Goal: Task Accomplishment & Management: Use online tool/utility

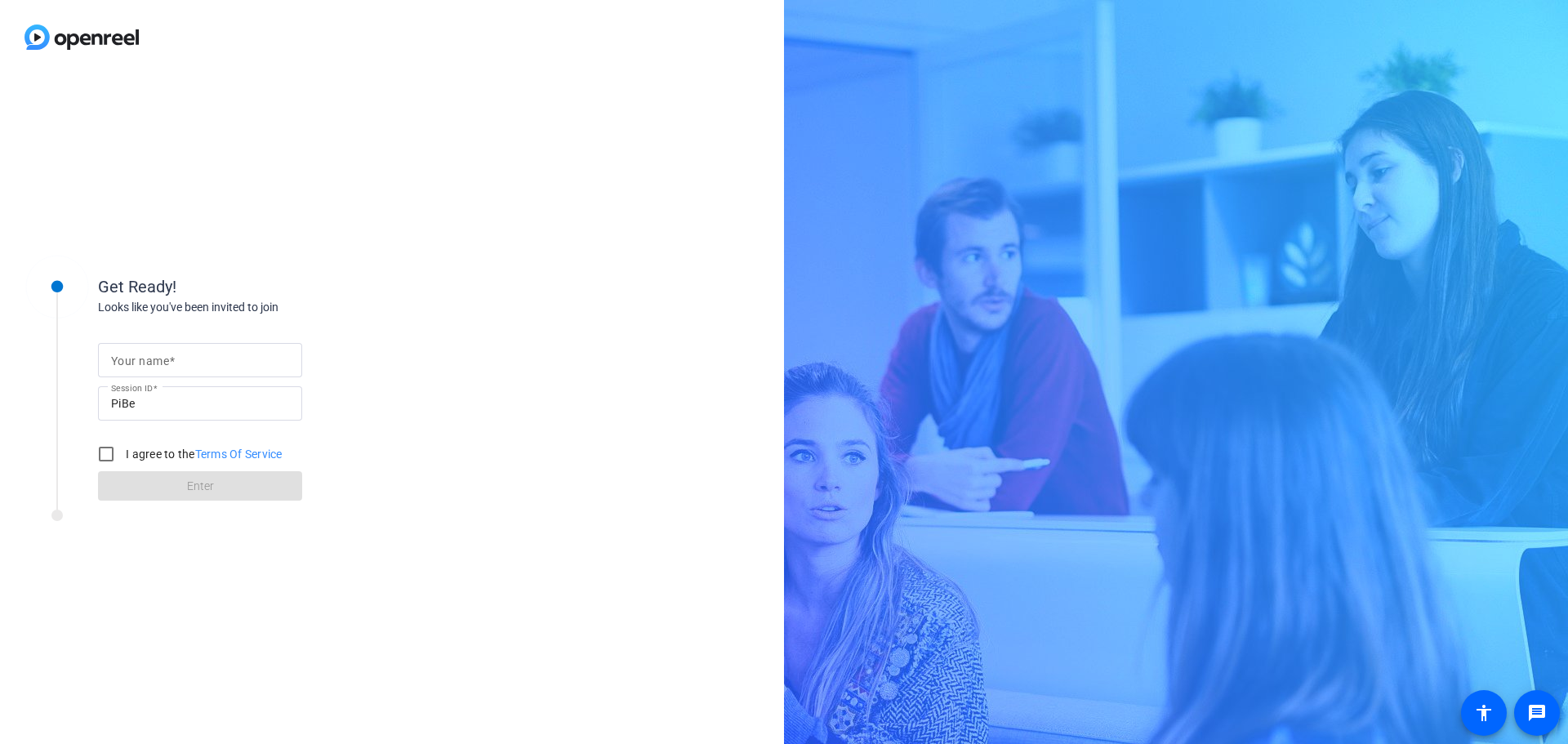
click at [258, 364] on input "Your name" at bounding box center [201, 360] width 178 height 20
type input "[PERSON_NAME]"
click at [99, 446] on input "I agree to the Terms Of Service" at bounding box center [107, 454] width 33 height 33
checkbox input "true"
click at [177, 480] on span at bounding box center [200, 486] width 204 height 39
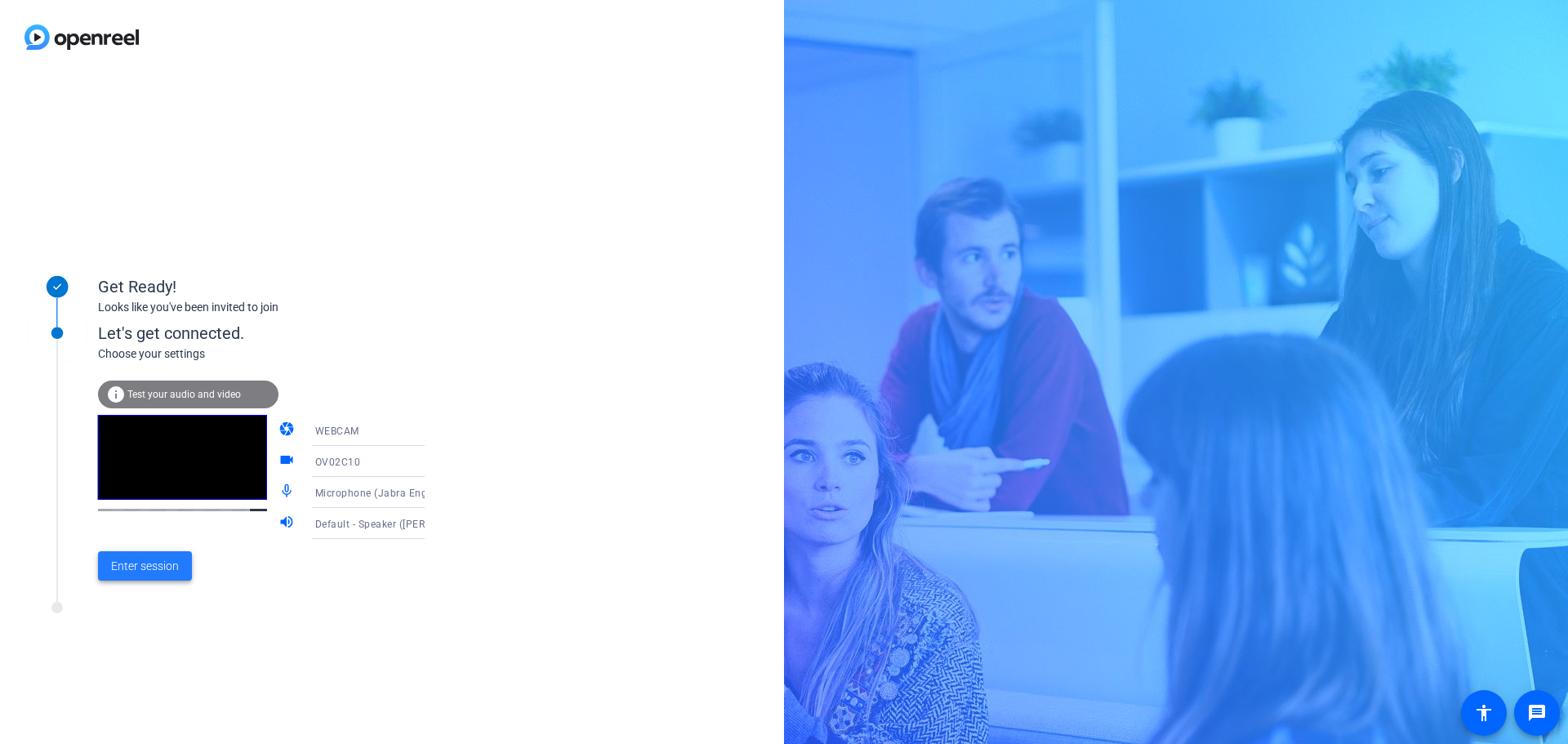
click at [153, 567] on span "Enter session" at bounding box center [145, 566] width 68 height 17
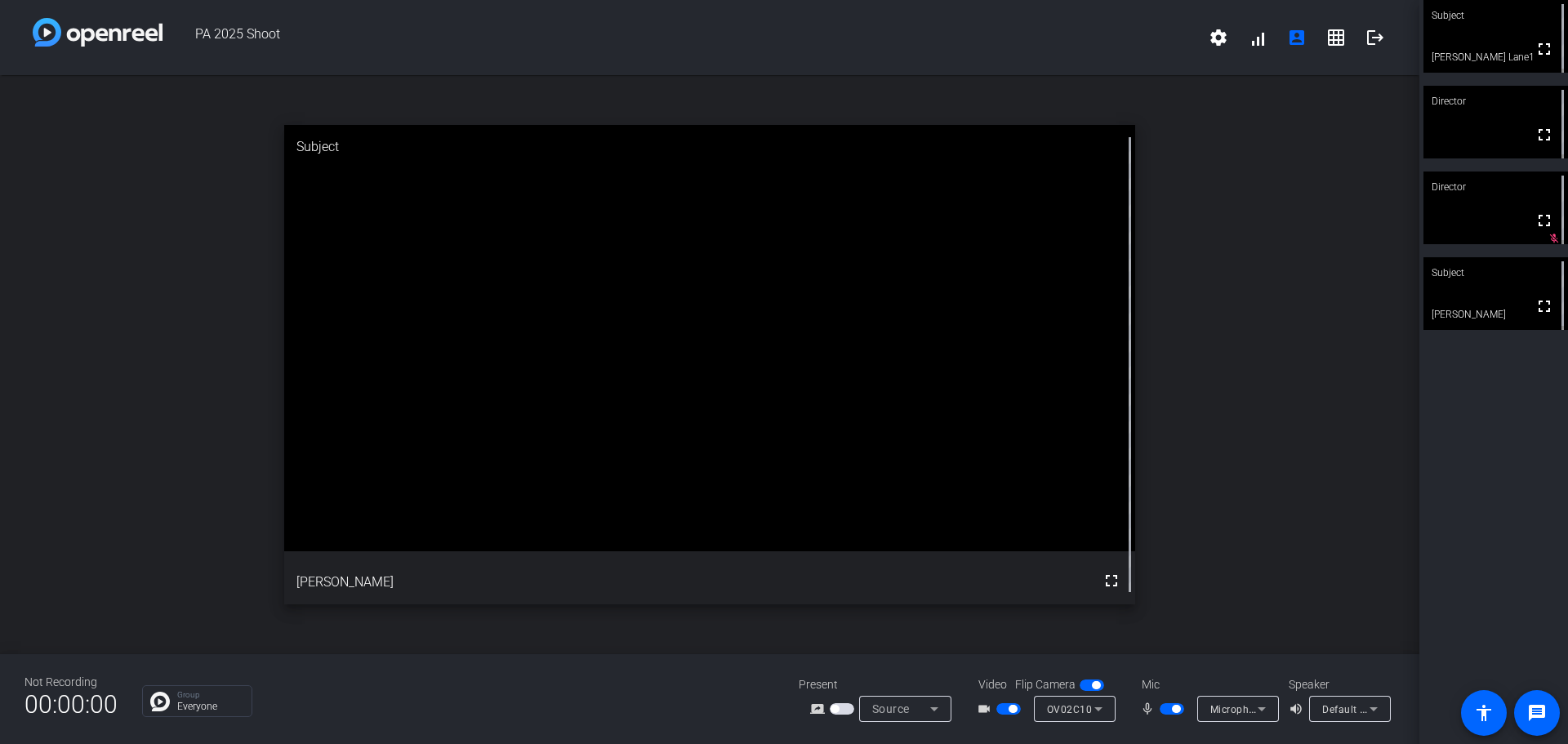
click at [1161, 707] on span "button" at bounding box center [1172, 709] width 25 height 12
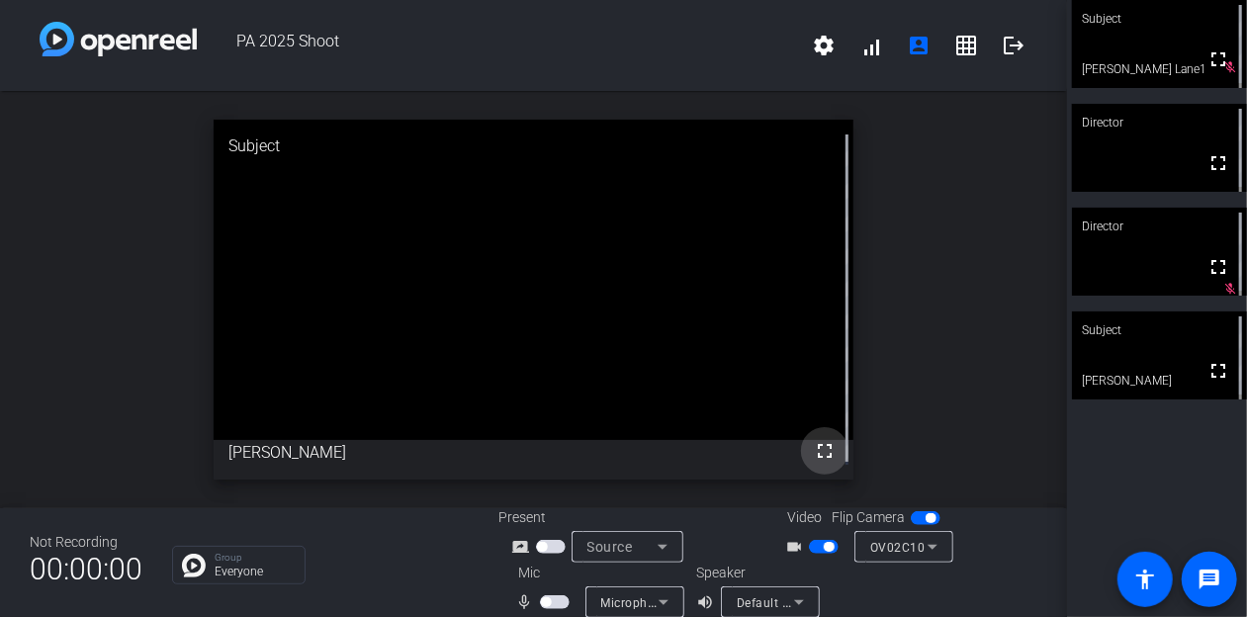
click at [828, 440] on mat-icon "fullscreen" at bounding box center [825, 451] width 24 height 24
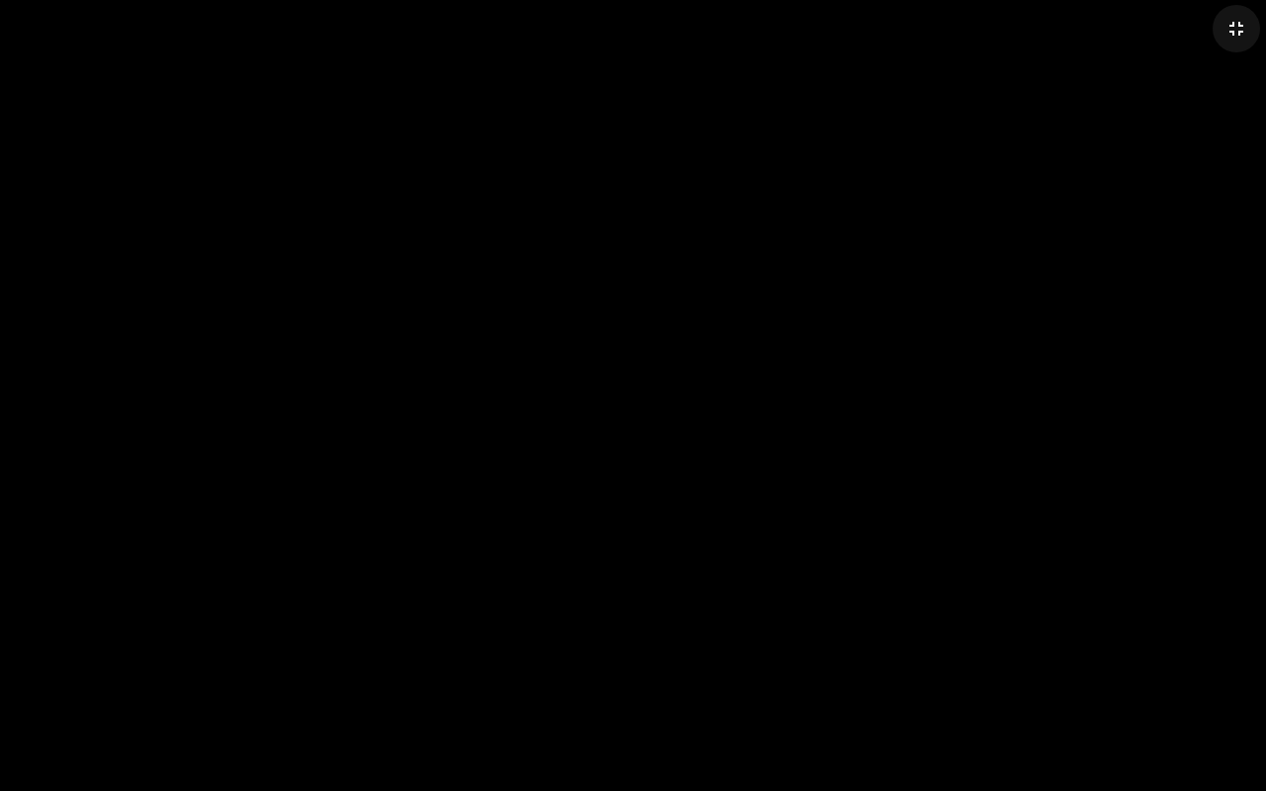
click at [1243, 32] on mat-icon "fullscreen_exit" at bounding box center [1237, 29] width 24 height 24
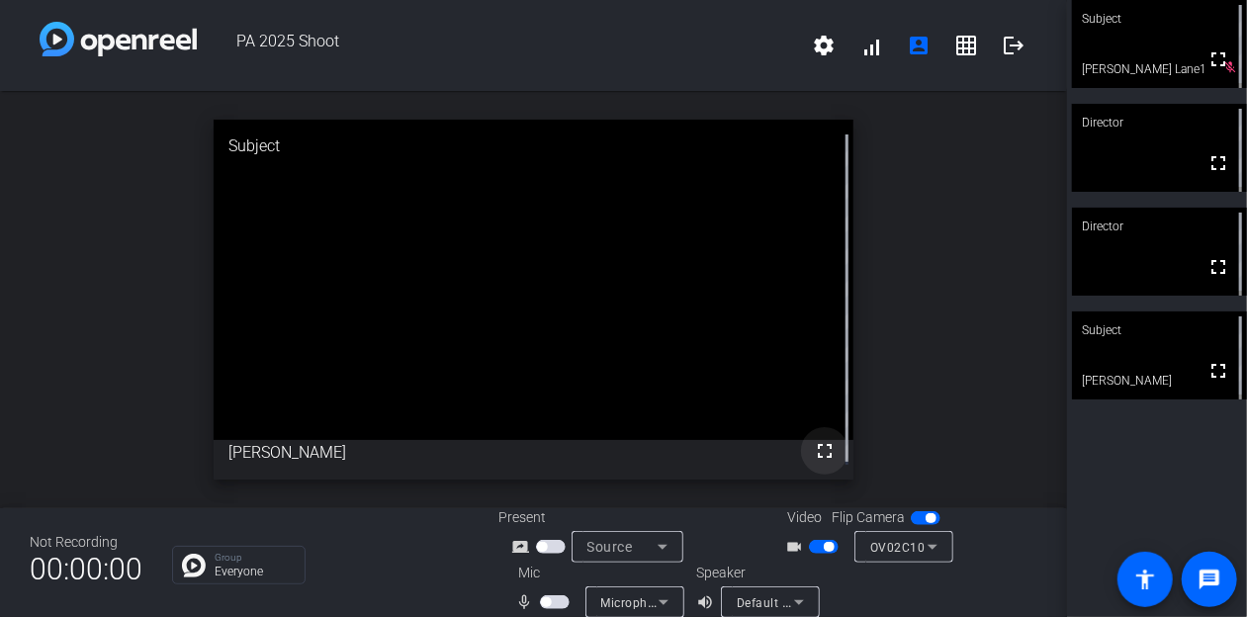
click at [810, 464] on span at bounding box center [824, 450] width 47 height 47
click at [1207, 375] on mat-icon "fullscreen" at bounding box center [1219, 371] width 24 height 24
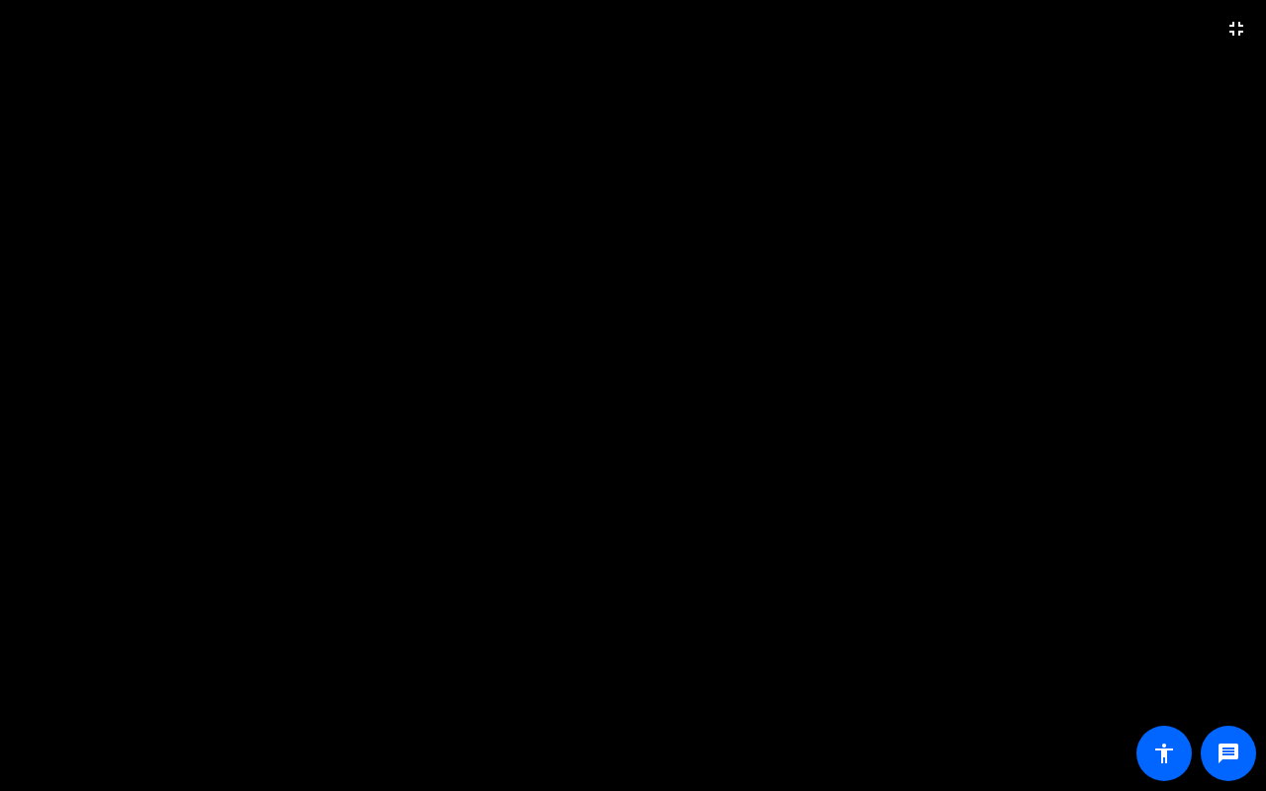
click at [891, 92] on video at bounding box center [633, 395] width 1266 height 791
click at [1222, 21] on span at bounding box center [1236, 28] width 47 height 47
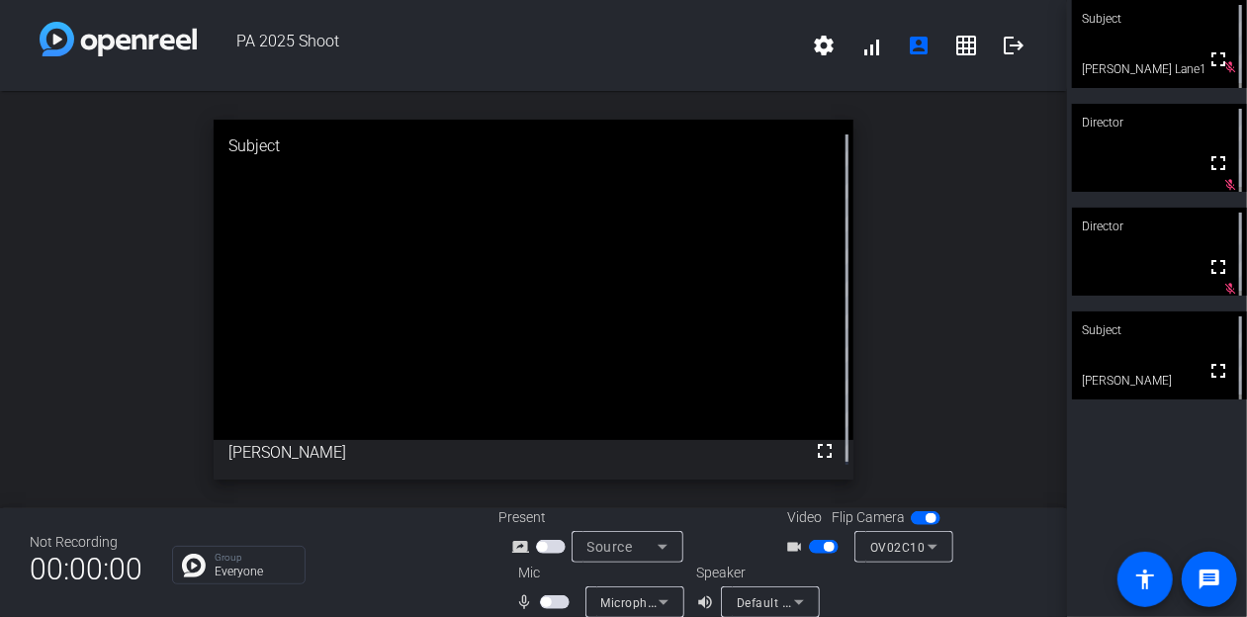
click at [813, 549] on span "button" at bounding box center [824, 547] width 30 height 14
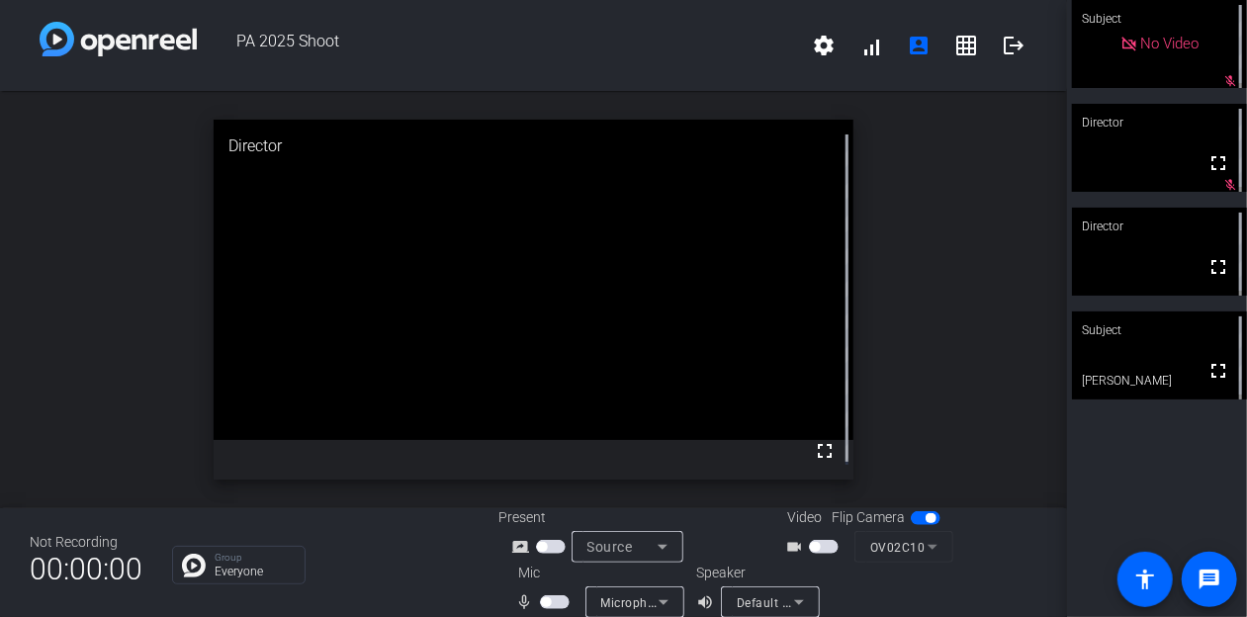
click at [822, 547] on span "button" at bounding box center [824, 547] width 30 height 14
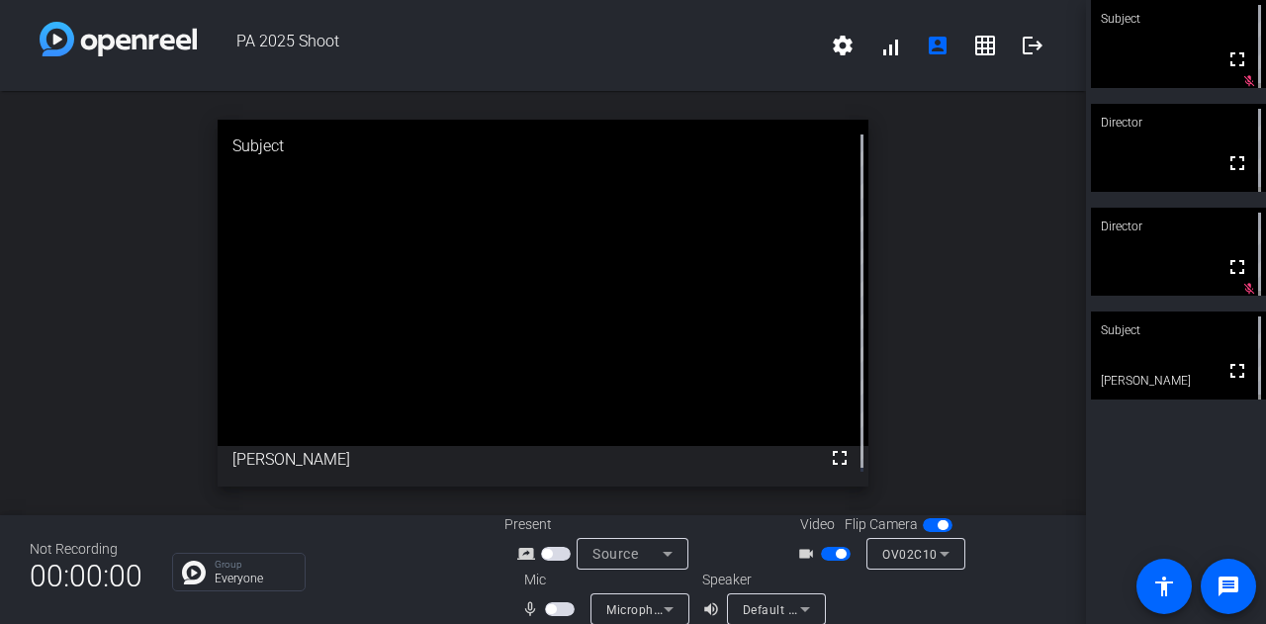
click at [908, 560] on span "OV02C10" at bounding box center [909, 555] width 55 height 14
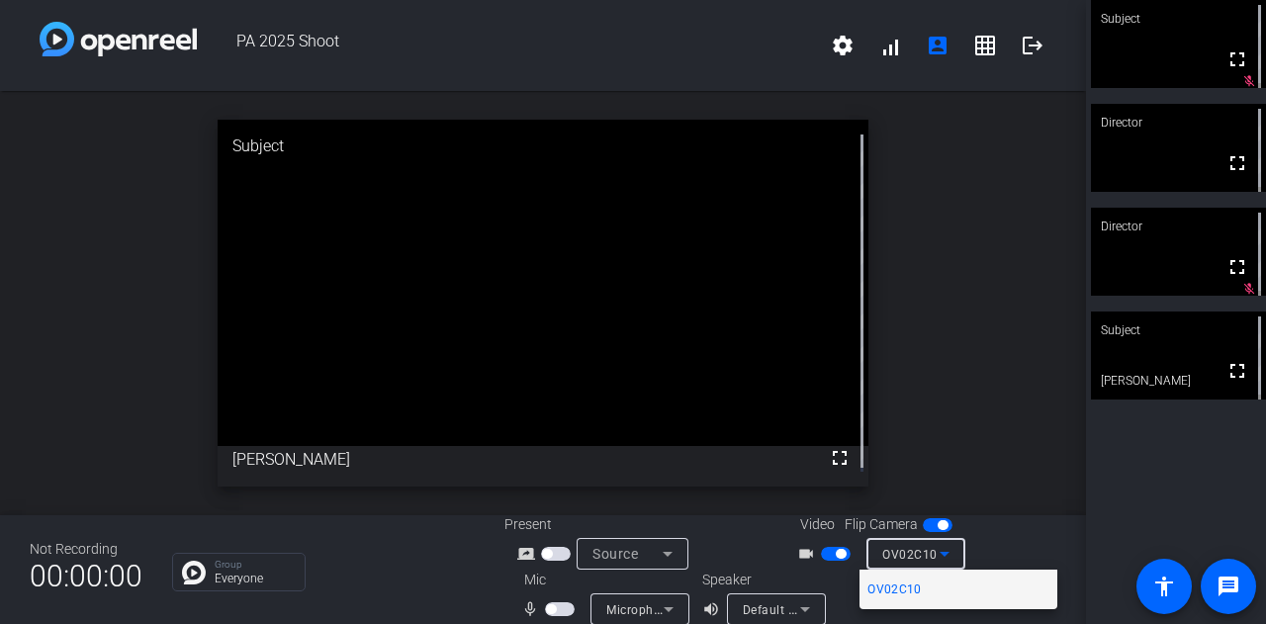
click at [902, 561] on div at bounding box center [633, 312] width 1266 height 624
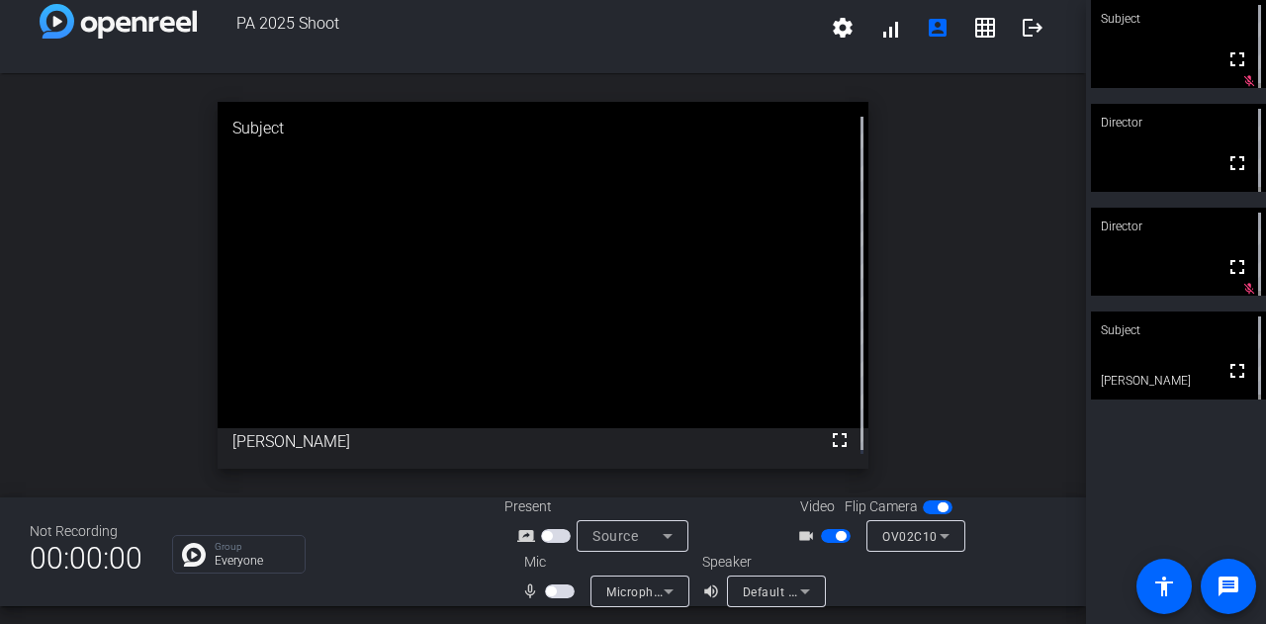
scroll to position [23, 0]
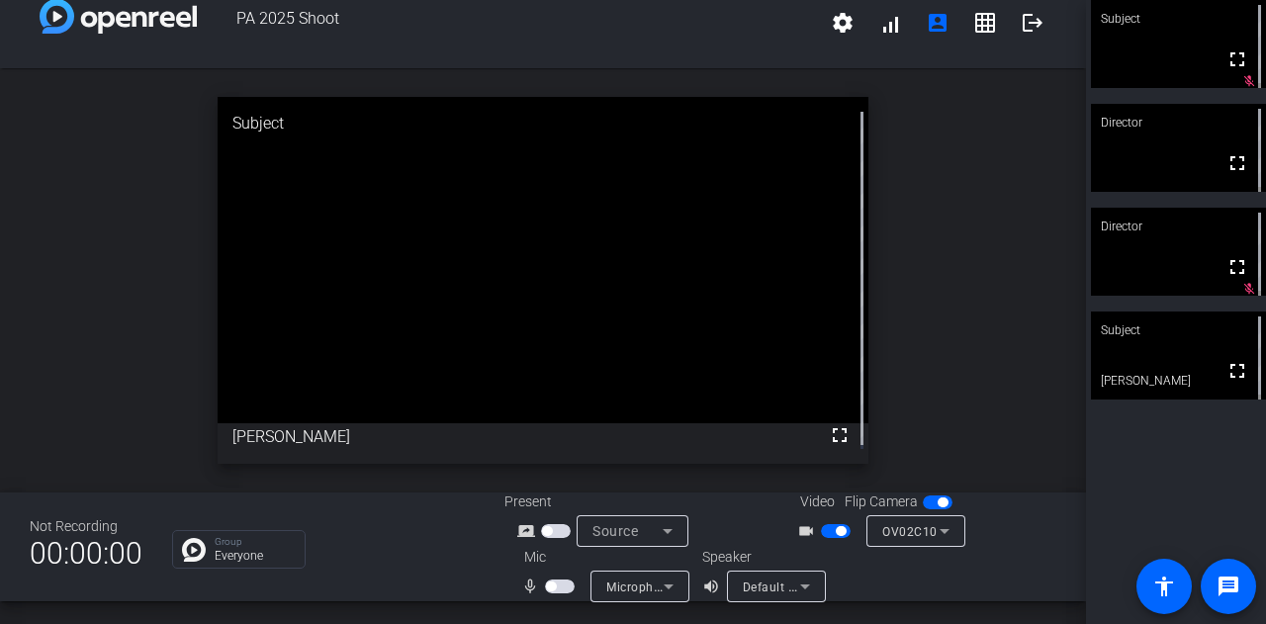
click at [758, 588] on span "Default - Speaker ([PERSON_NAME] 65 SE)" at bounding box center [865, 587] width 244 height 16
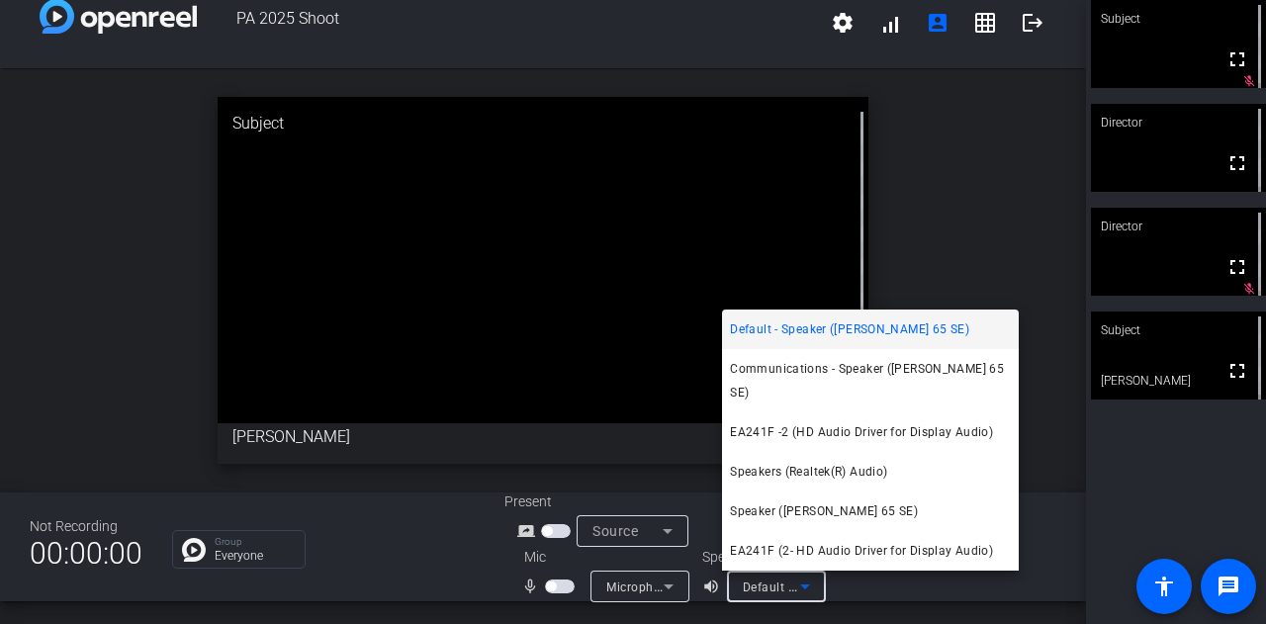
click at [759, 585] on div at bounding box center [633, 312] width 1266 height 624
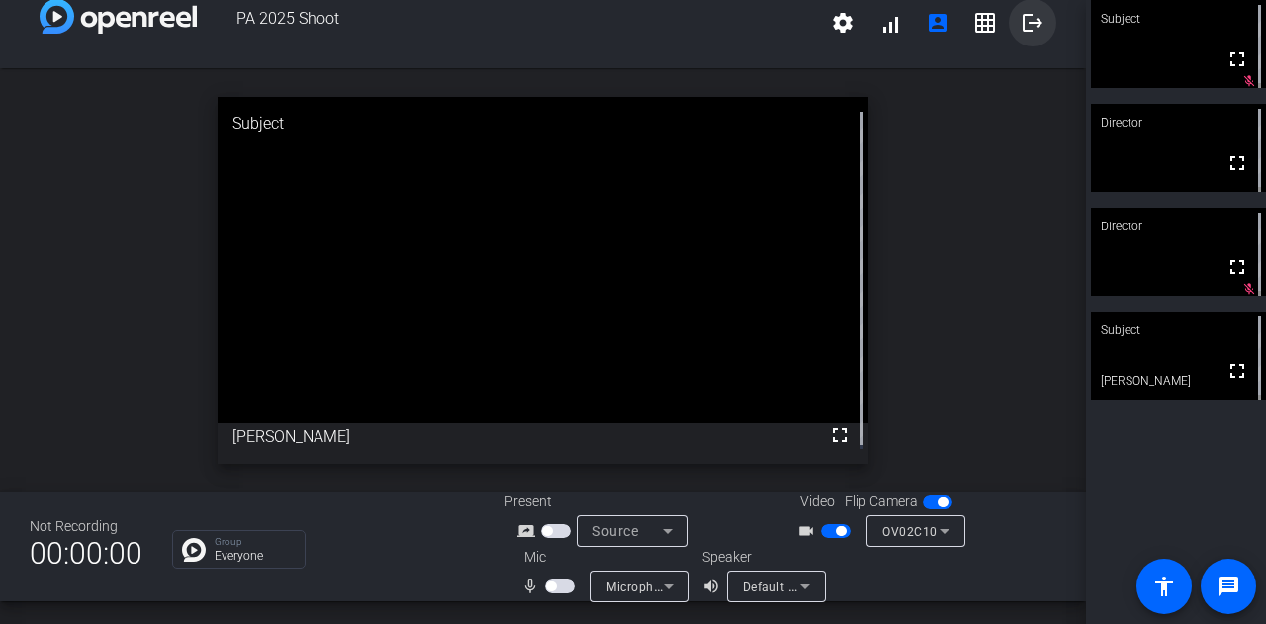
click at [1021, 22] on mat-icon "logout" at bounding box center [1033, 23] width 24 height 24
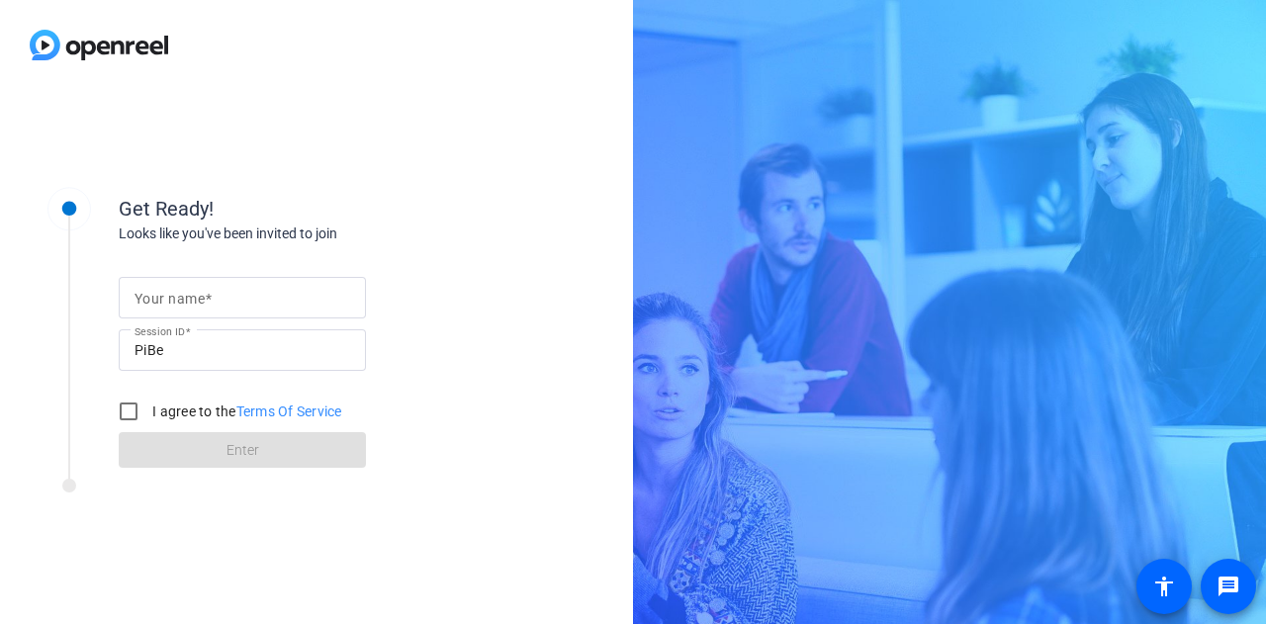
click at [250, 294] on input "Your name" at bounding box center [243, 298] width 216 height 24
type input "[PERSON_NAME]"
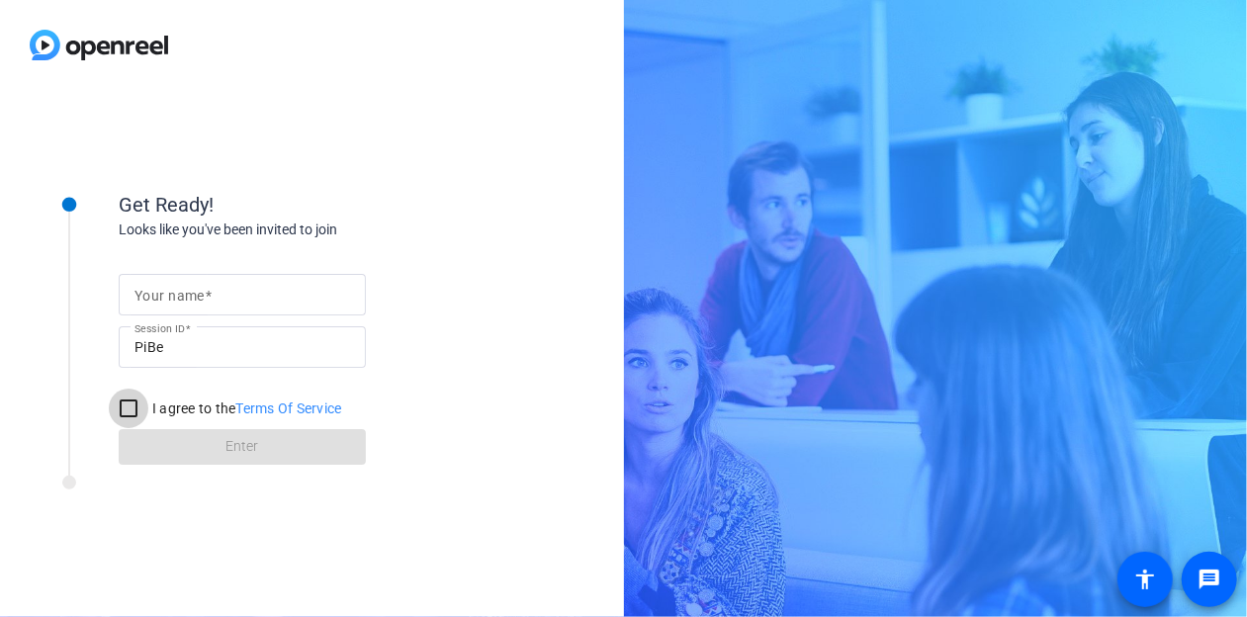
click at [137, 406] on input "I agree to the Terms Of Service" at bounding box center [129, 409] width 40 height 40
checkbox input "true"
drag, startPoint x: 214, startPoint y: 450, endPoint x: 218, endPoint y: 356, distance: 94.1
click at [216, 448] on form "Your name Session ID PiBe I agree to the Terms Of Service Enter" at bounding box center [242, 364] width 247 height 202
click at [231, 296] on input "Your name" at bounding box center [243, 295] width 216 height 24
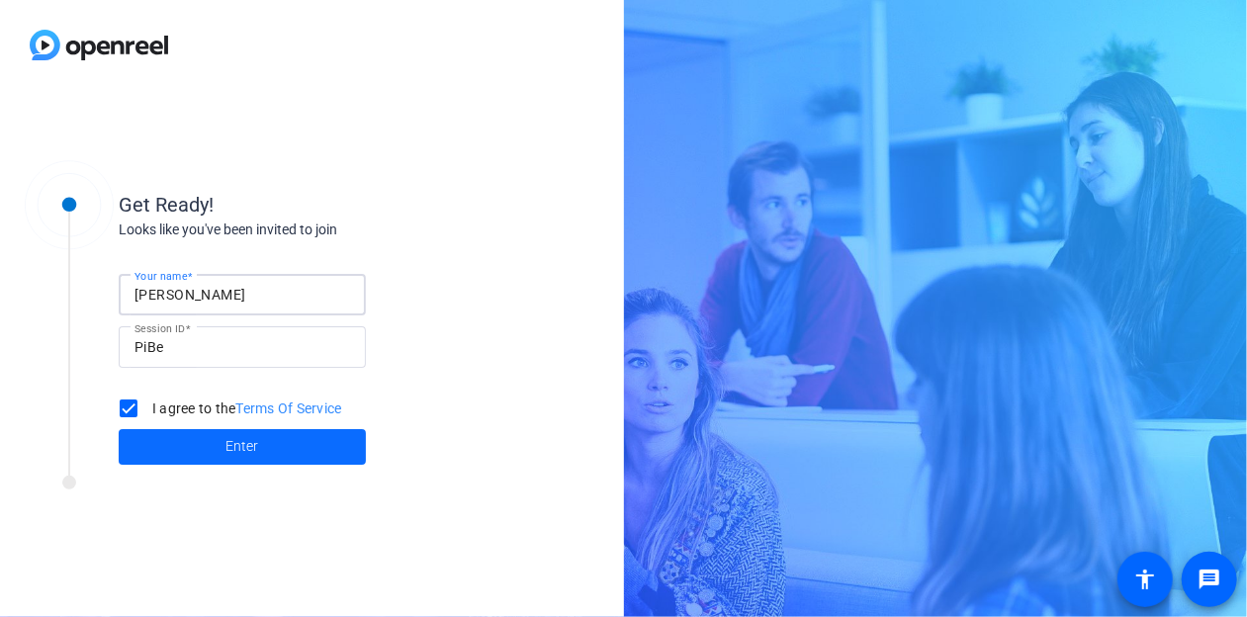
type input "[PERSON_NAME]"
click at [213, 438] on span at bounding box center [242, 446] width 247 height 47
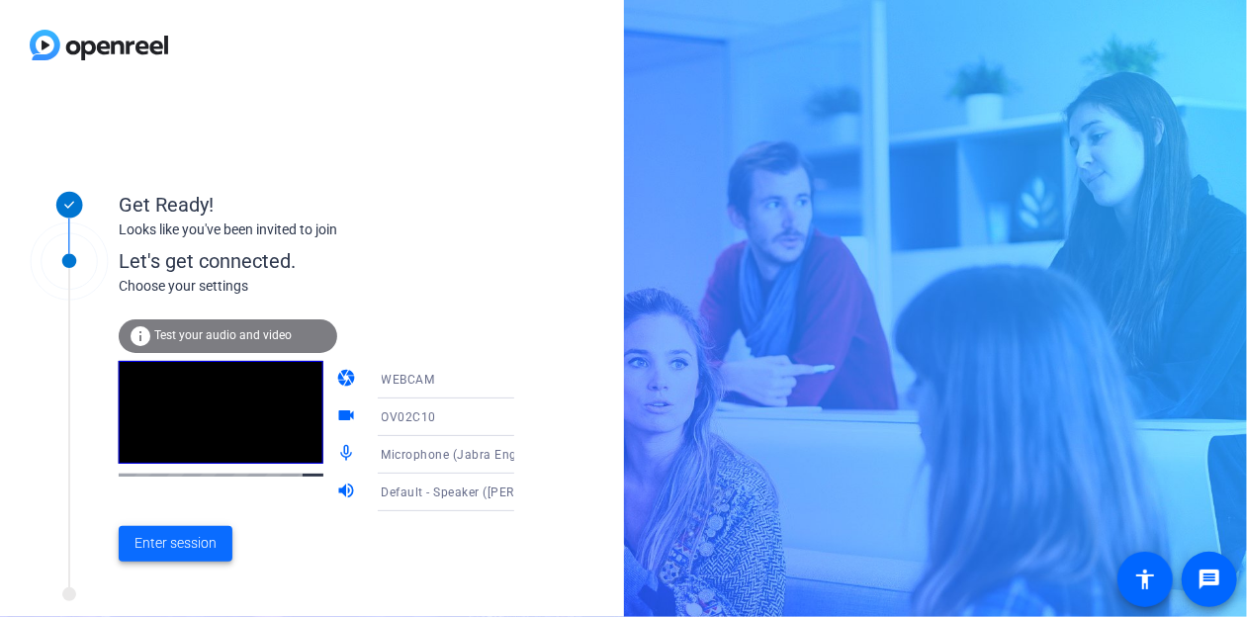
click at [194, 543] on span "Enter session" at bounding box center [176, 543] width 82 height 21
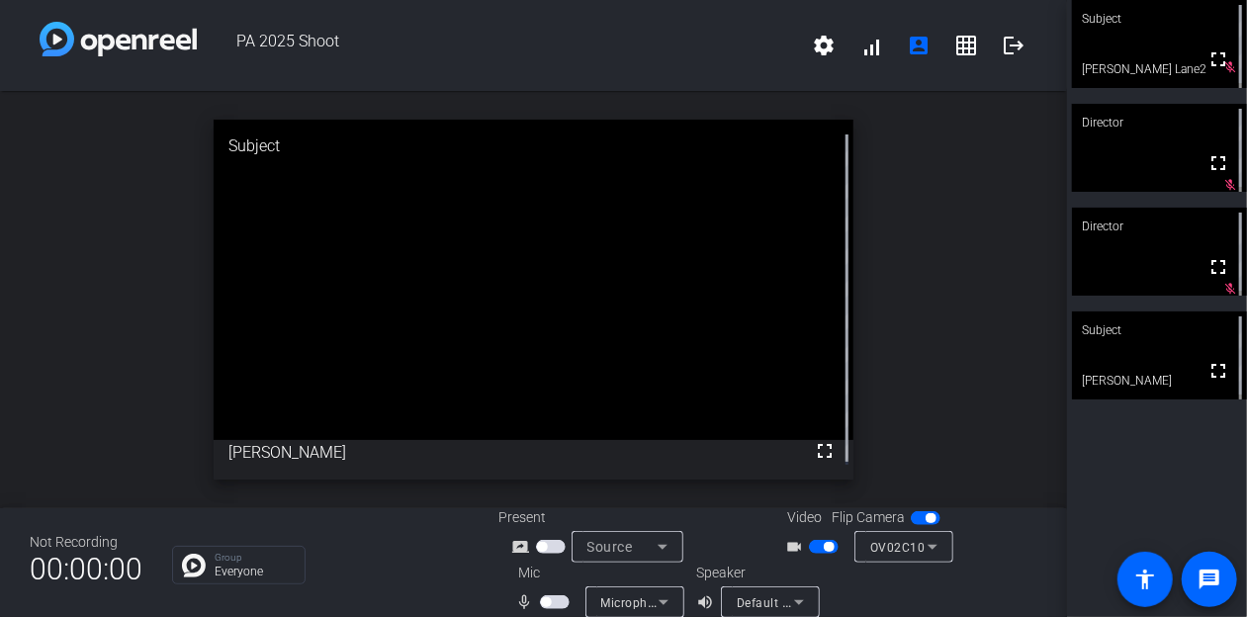
click at [921, 549] on icon at bounding box center [933, 547] width 24 height 24
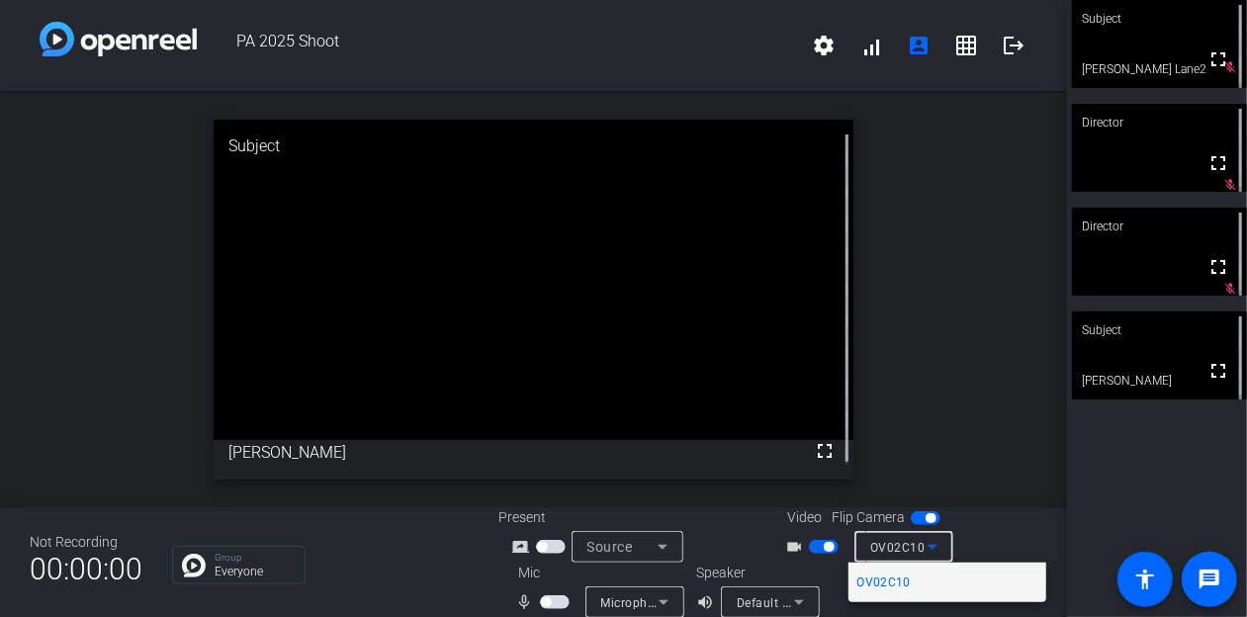
click at [910, 553] on div at bounding box center [623, 308] width 1247 height 617
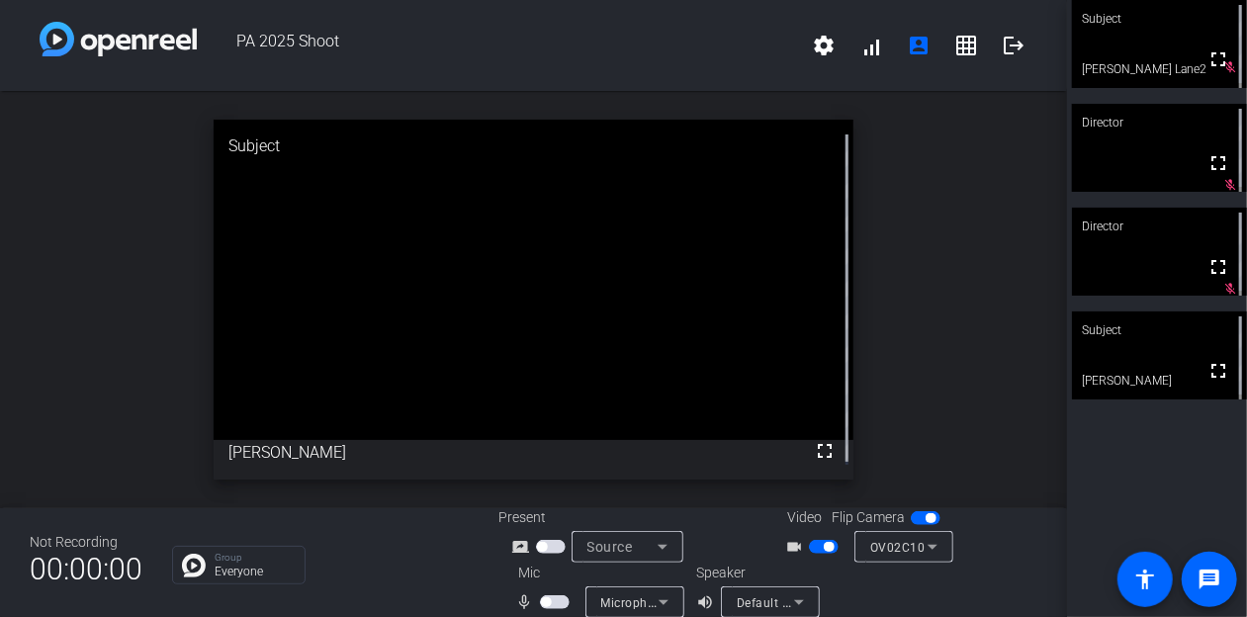
click at [890, 549] on span "OV02C10" at bounding box center [898, 548] width 55 height 14
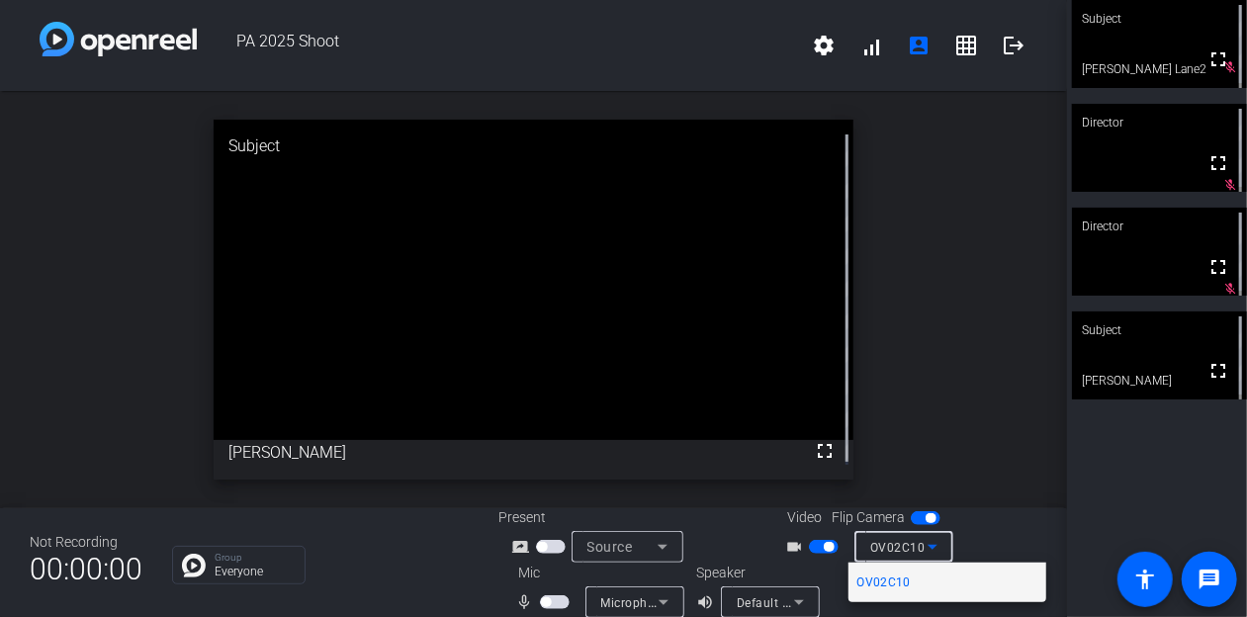
click at [890, 549] on div at bounding box center [623, 308] width 1247 height 617
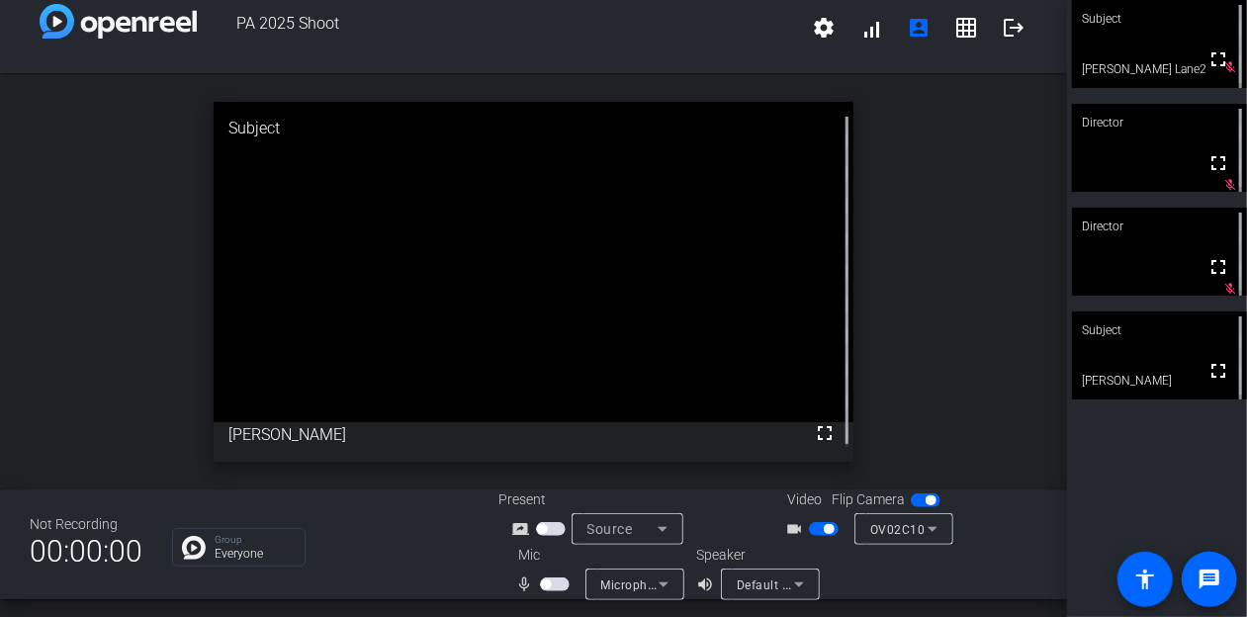
scroll to position [23, 0]
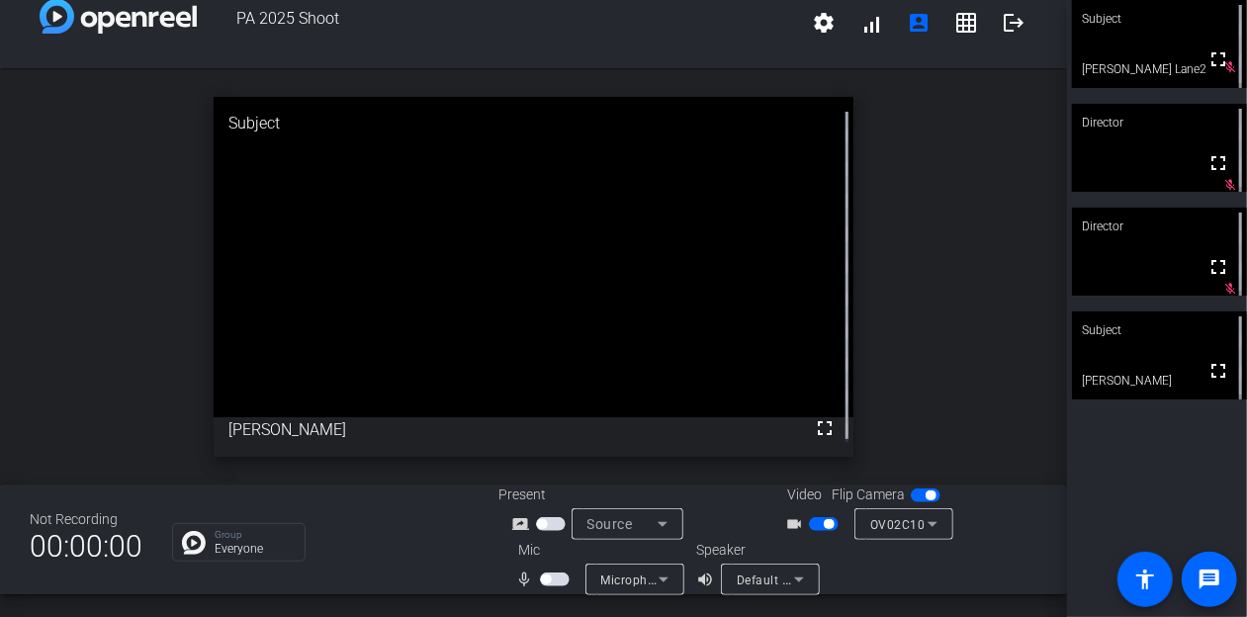
click at [624, 529] on span "Source" at bounding box center [611, 524] width 46 height 16
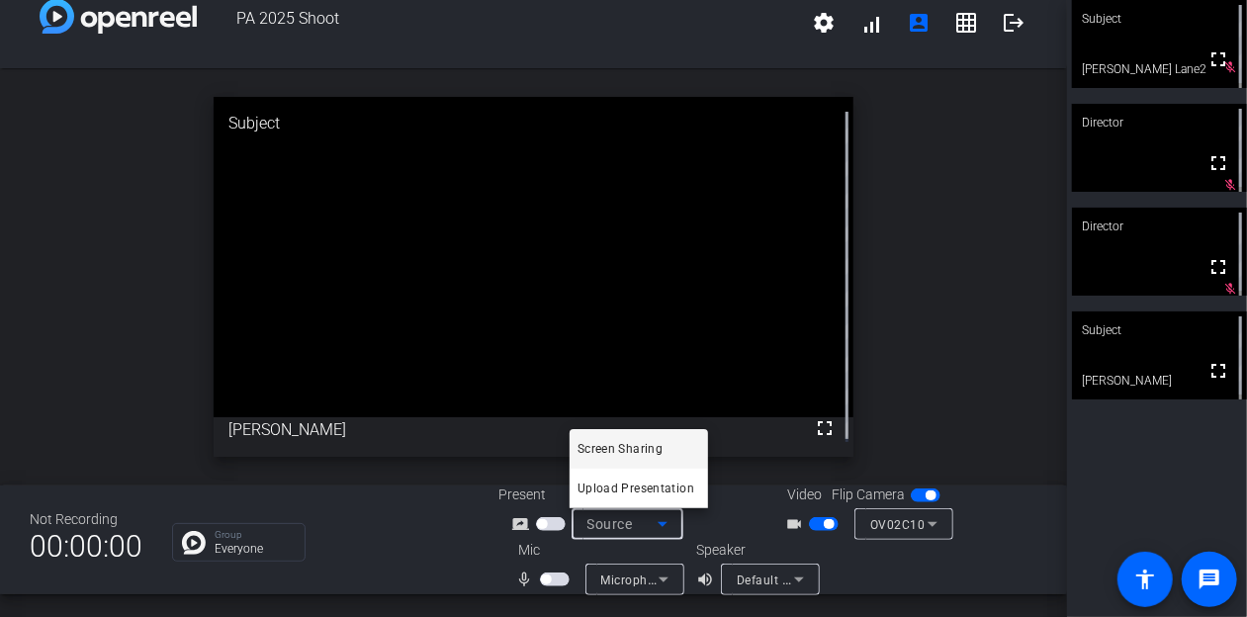
click at [624, 529] on div at bounding box center [623, 308] width 1247 height 617
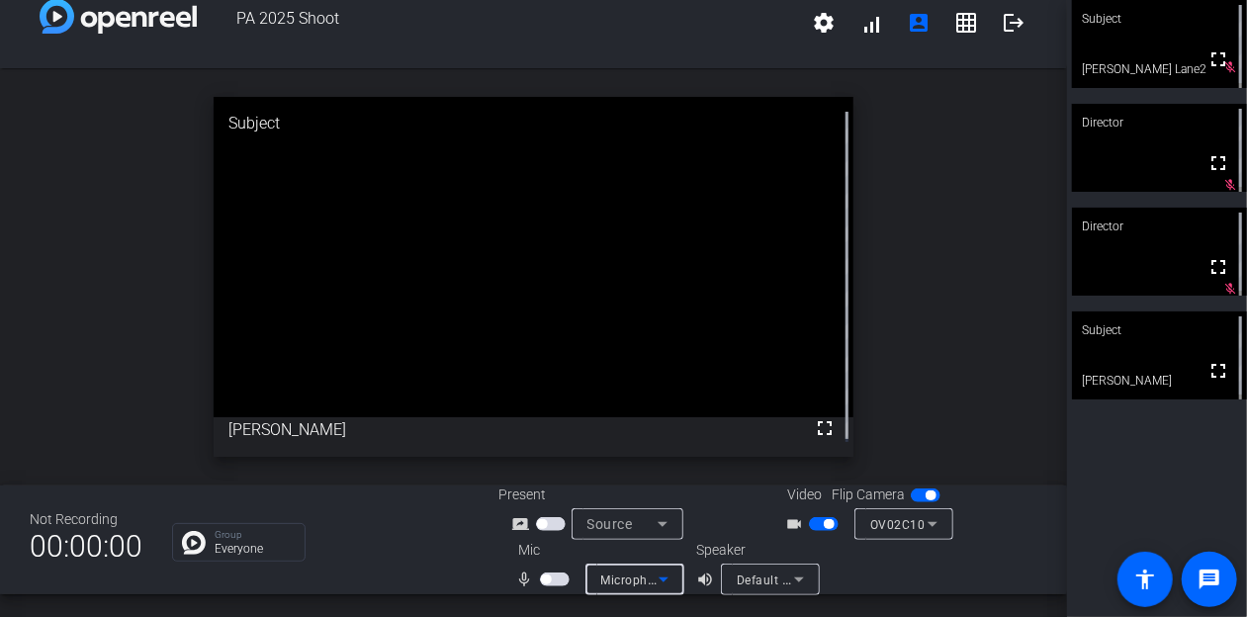
click at [641, 577] on span "Microphone (Jabra Engage 65 SE)" at bounding box center [700, 580] width 199 height 16
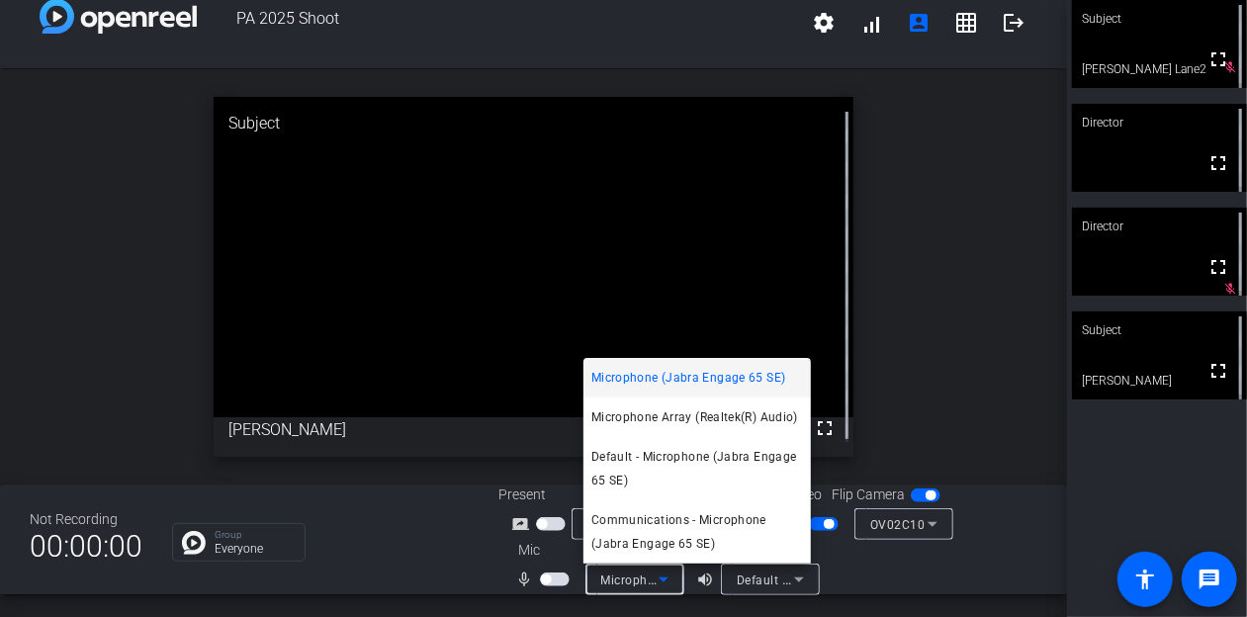
click at [101, 307] on div at bounding box center [623, 308] width 1247 height 617
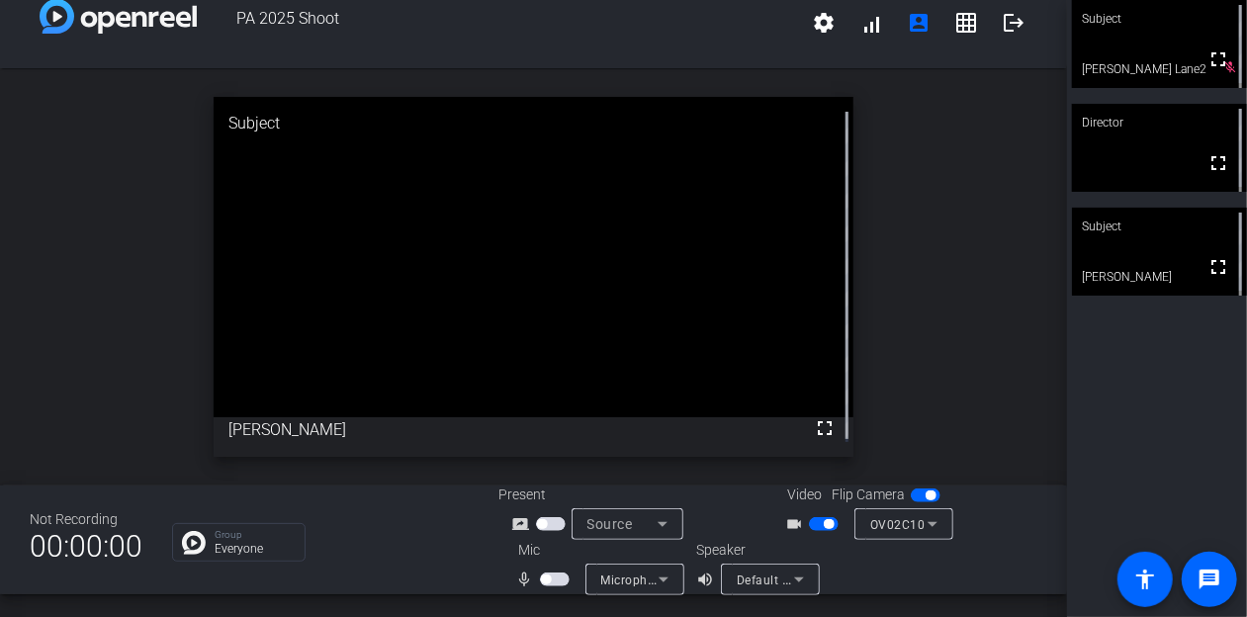
click at [545, 580] on span "button" at bounding box center [546, 580] width 10 height 10
click at [1003, 31] on mat-icon "logout" at bounding box center [1014, 23] width 24 height 24
